Goal: Information Seeking & Learning: Learn about a topic

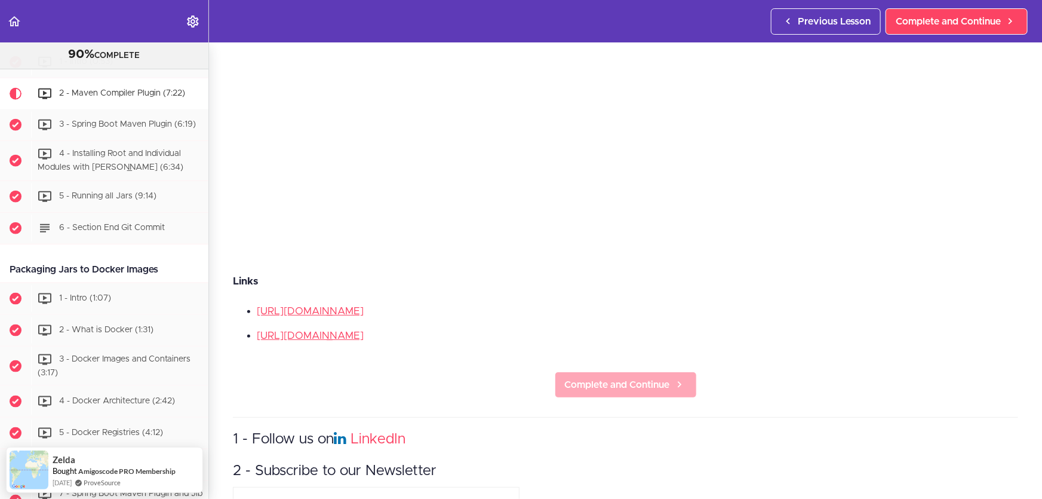
scroll to position [264, 0]
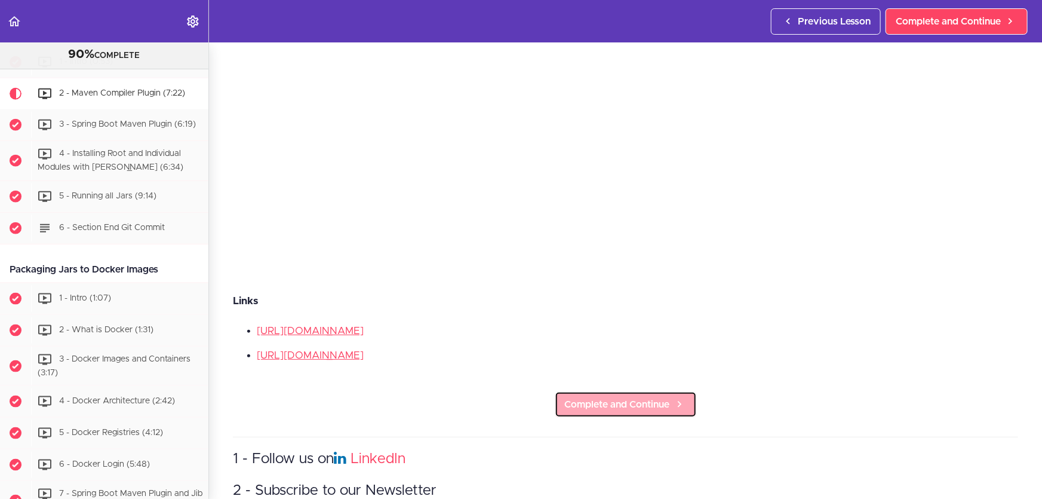
click at [662, 398] on span "Complete and Continue" at bounding box center [617, 404] width 105 height 14
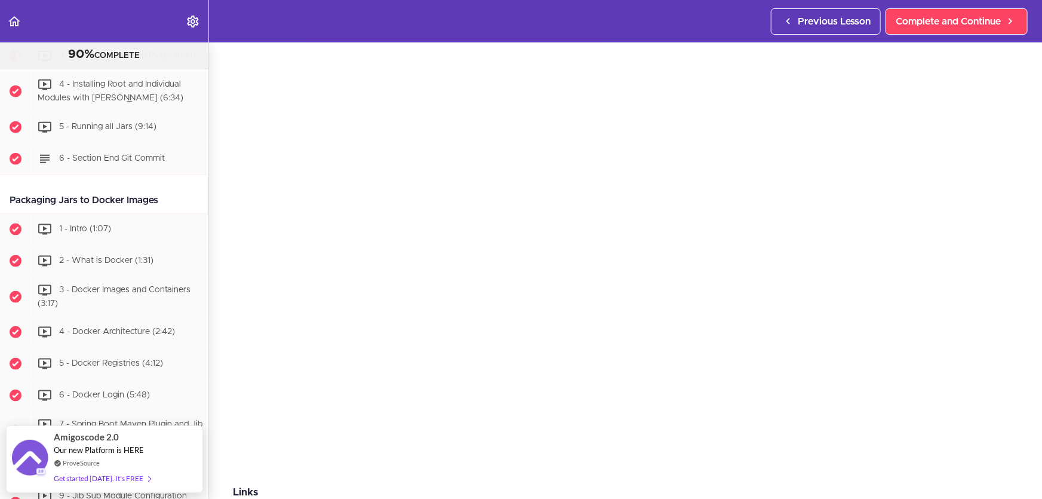
scroll to position [54, 0]
click at [541, 490] on section "Microservices and Distributed Systems 90% COMPLETE Getting Started 1 - Few Word…" at bounding box center [521, 270] width 1042 height 456
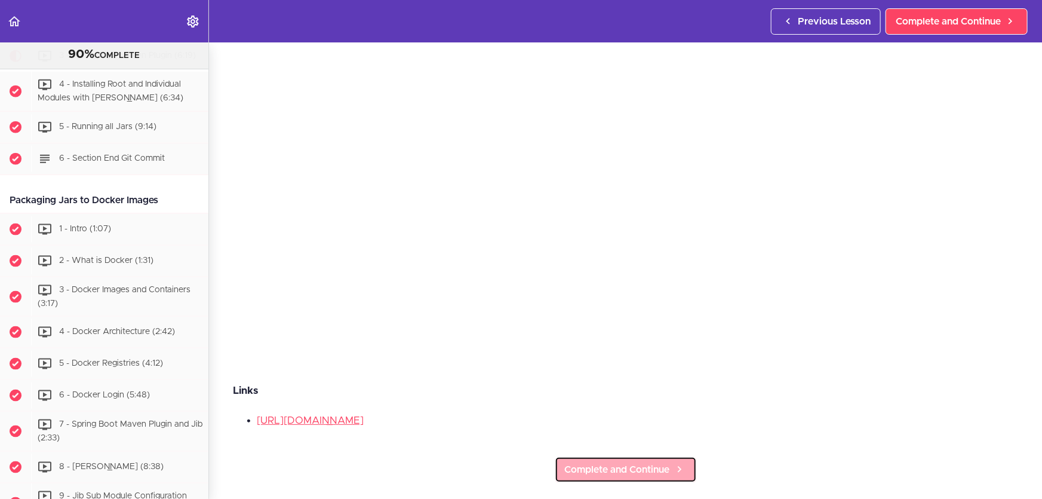
click at [635, 462] on span "Complete and Continue" at bounding box center [617, 469] width 105 height 14
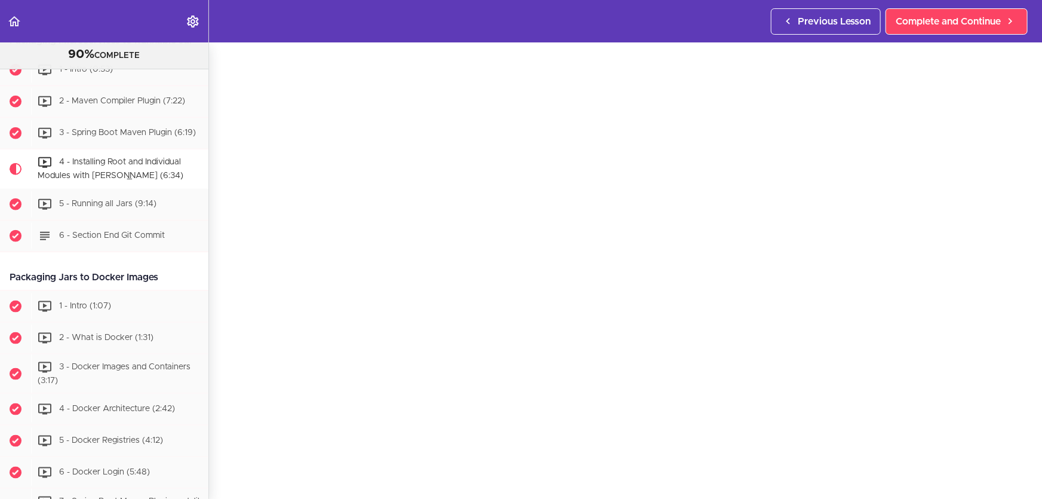
scroll to position [54, 0]
click at [932, 23] on span "Complete and Continue" at bounding box center [948, 21] width 105 height 14
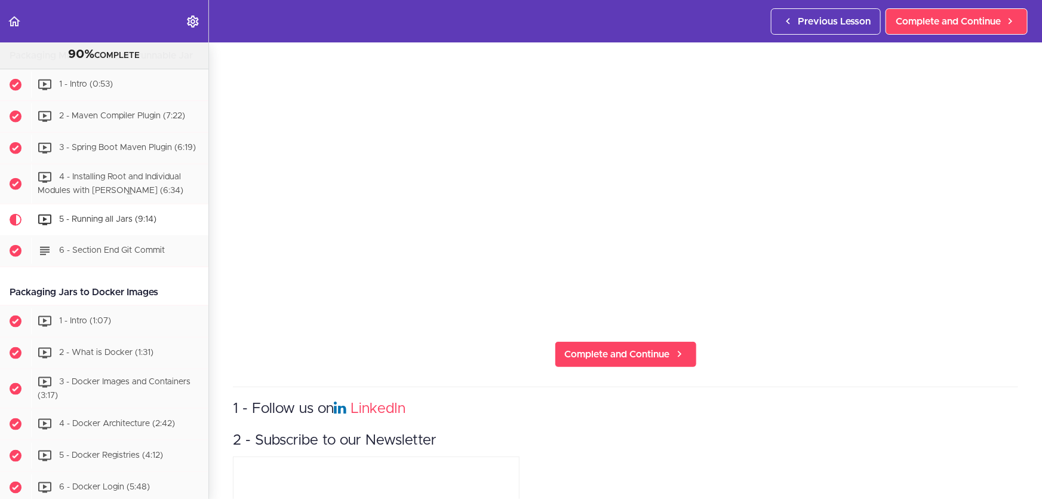
scroll to position [217, 0]
click at [658, 350] on span "Complete and Continue" at bounding box center [617, 353] width 105 height 14
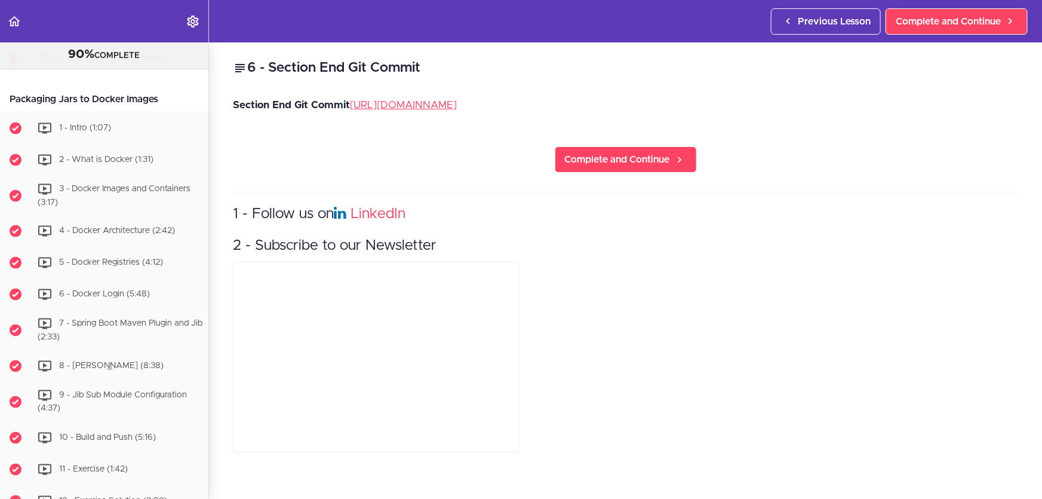
scroll to position [3088, 0]
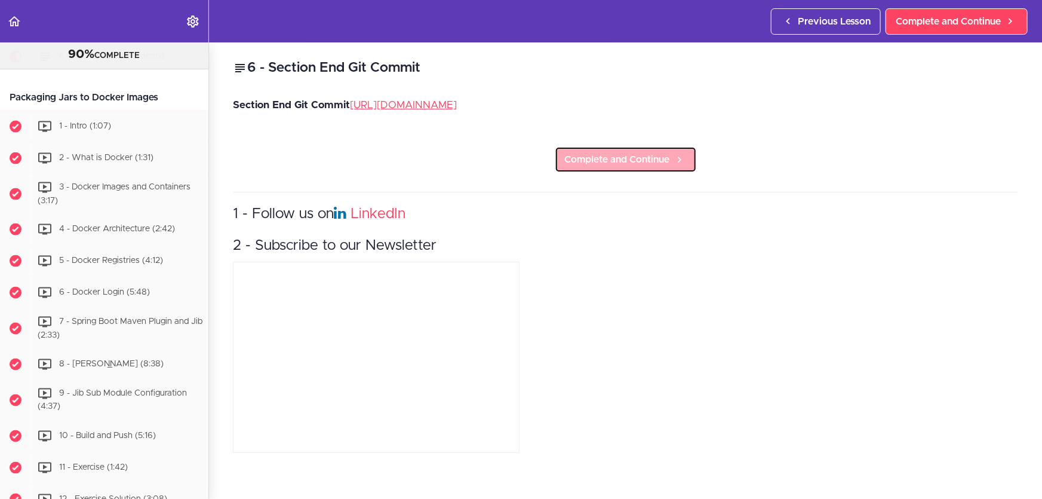
click at [621, 165] on span "Complete and Continue" at bounding box center [617, 159] width 105 height 14
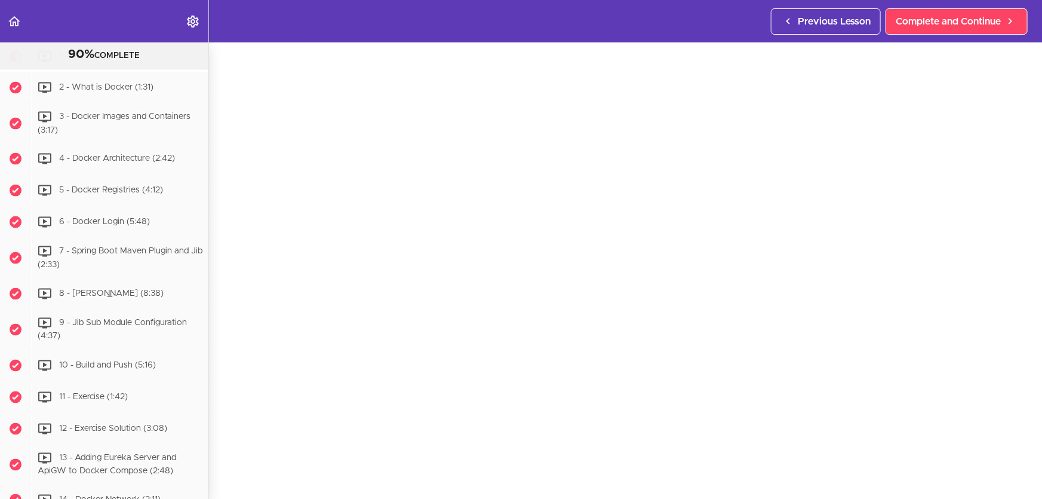
scroll to position [217, 0]
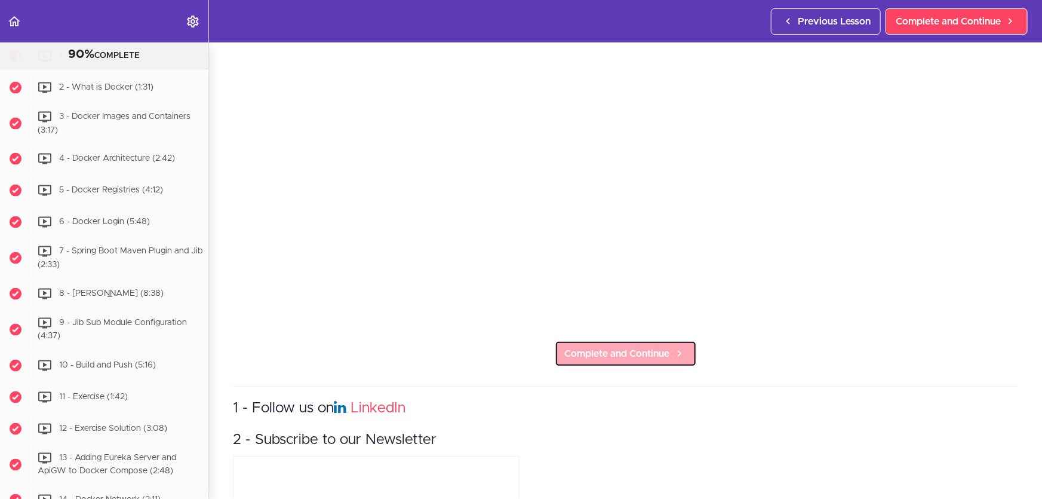
click at [633, 346] on span "Complete and Continue" at bounding box center [617, 353] width 105 height 14
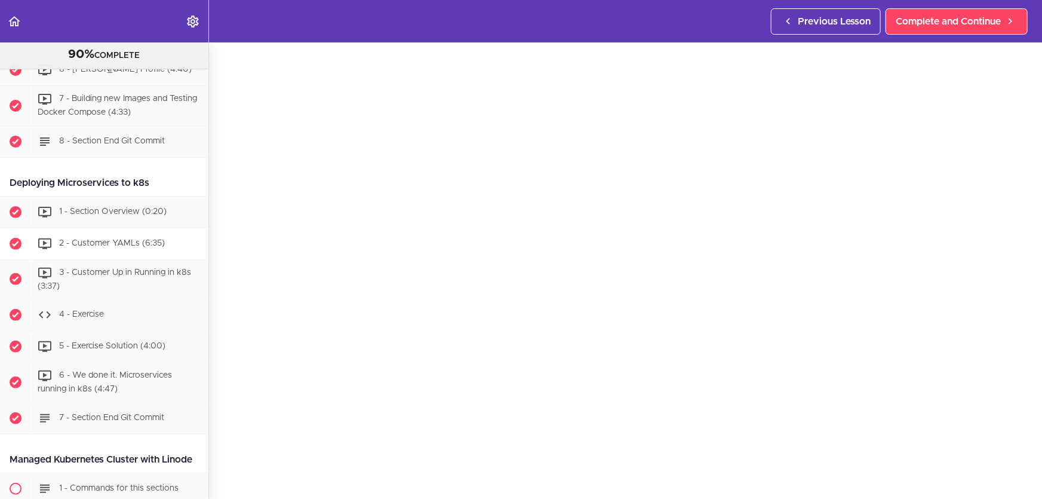
scroll to position [4819, 0]
